Goal: Find specific page/section: Find specific page/section

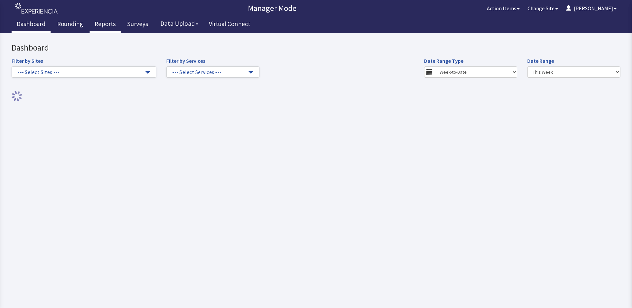
click at [102, 24] on link "Reports" at bounding box center [105, 25] width 31 height 17
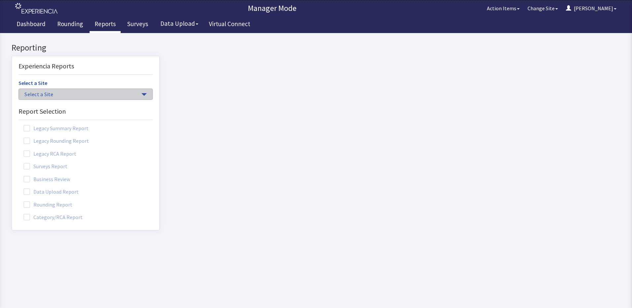
click at [141, 94] on span "button" at bounding box center [143, 94] width 5 height 3
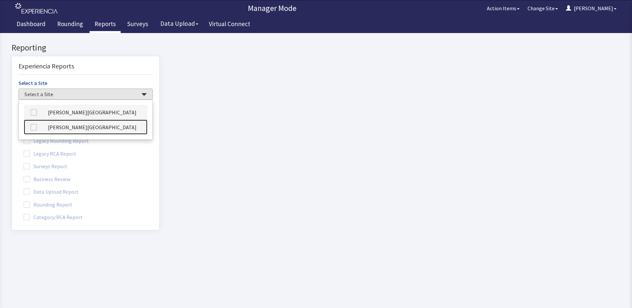
click at [93, 129] on link "[PERSON_NAME][GEOGRAPHIC_DATA]" at bounding box center [86, 127] width 124 height 15
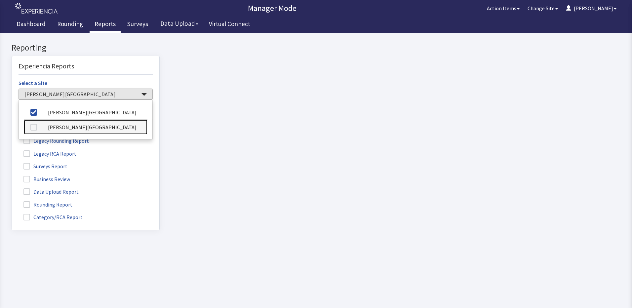
click at [83, 130] on link "[PERSON_NAME][GEOGRAPHIC_DATA]" at bounding box center [86, 127] width 124 height 15
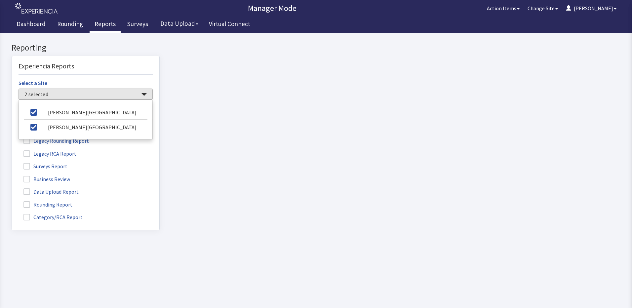
click at [33, 205] on label "Rounding Report" at bounding box center [49, 204] width 60 height 9
click at [12, 201] on input "Rounding Report" at bounding box center [12, 201] width 0 height 0
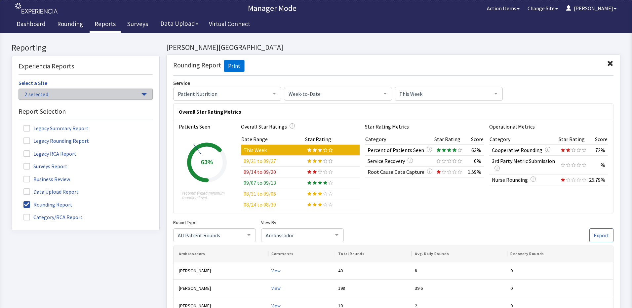
click at [141, 94] on span "button" at bounding box center [143, 94] width 5 height 3
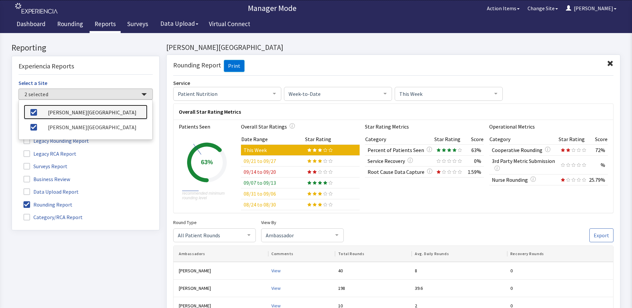
click at [96, 113] on link "[PERSON_NAME][GEOGRAPHIC_DATA]" at bounding box center [86, 112] width 124 height 15
